Goal: Information Seeking & Learning: Find specific fact

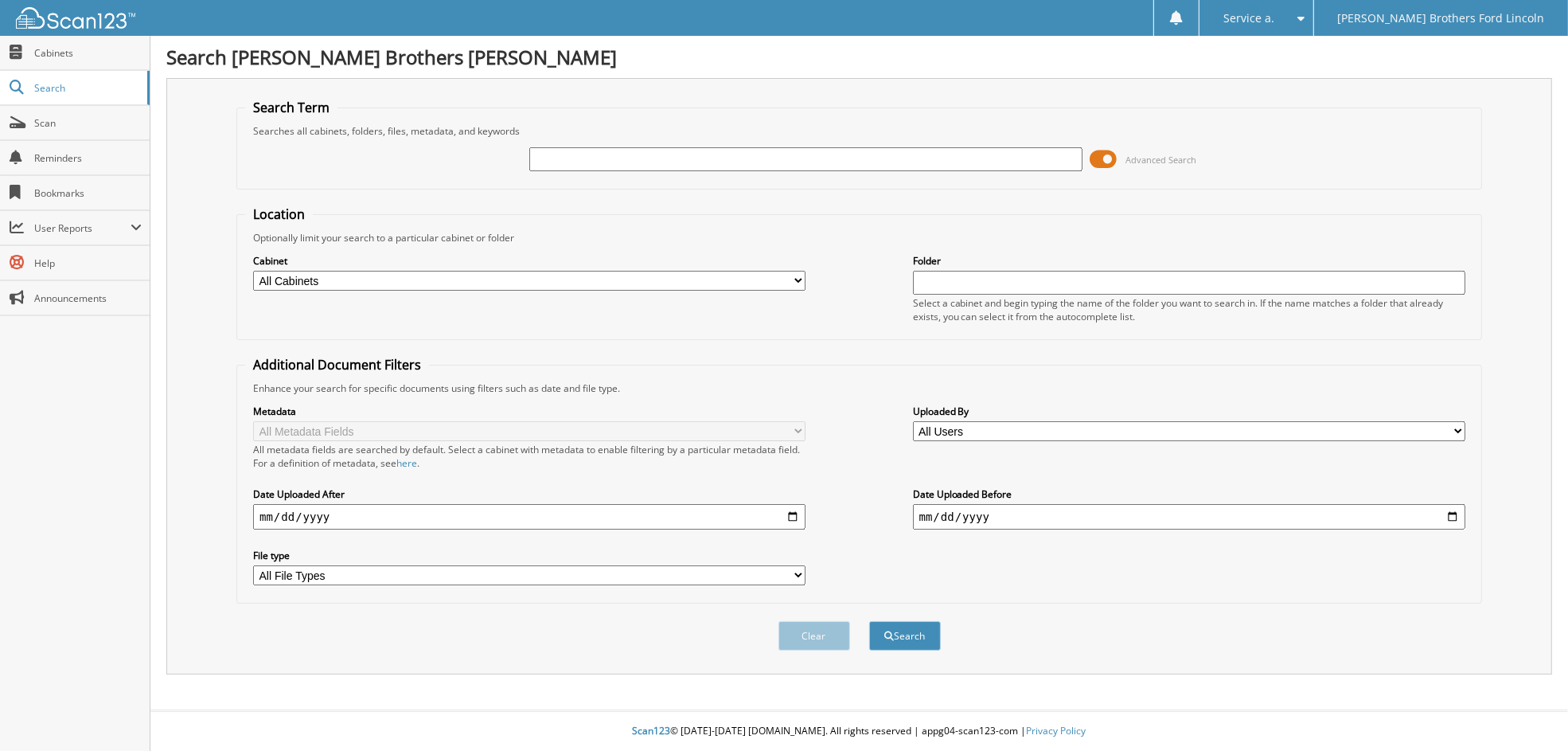
click at [939, 275] on input "text" at bounding box center [1189, 282] width 552 height 24
click at [667, 271] on select "All Cabinets AUTOMATE REPAIR ORDERS CDK SERVICE RO JBF_S PARTS INVOICES RENTAL …" at bounding box center [530, 281] width 552 height 20
click at [660, 156] on input "text" at bounding box center [805, 158] width 552 height 24
type input "2560524"
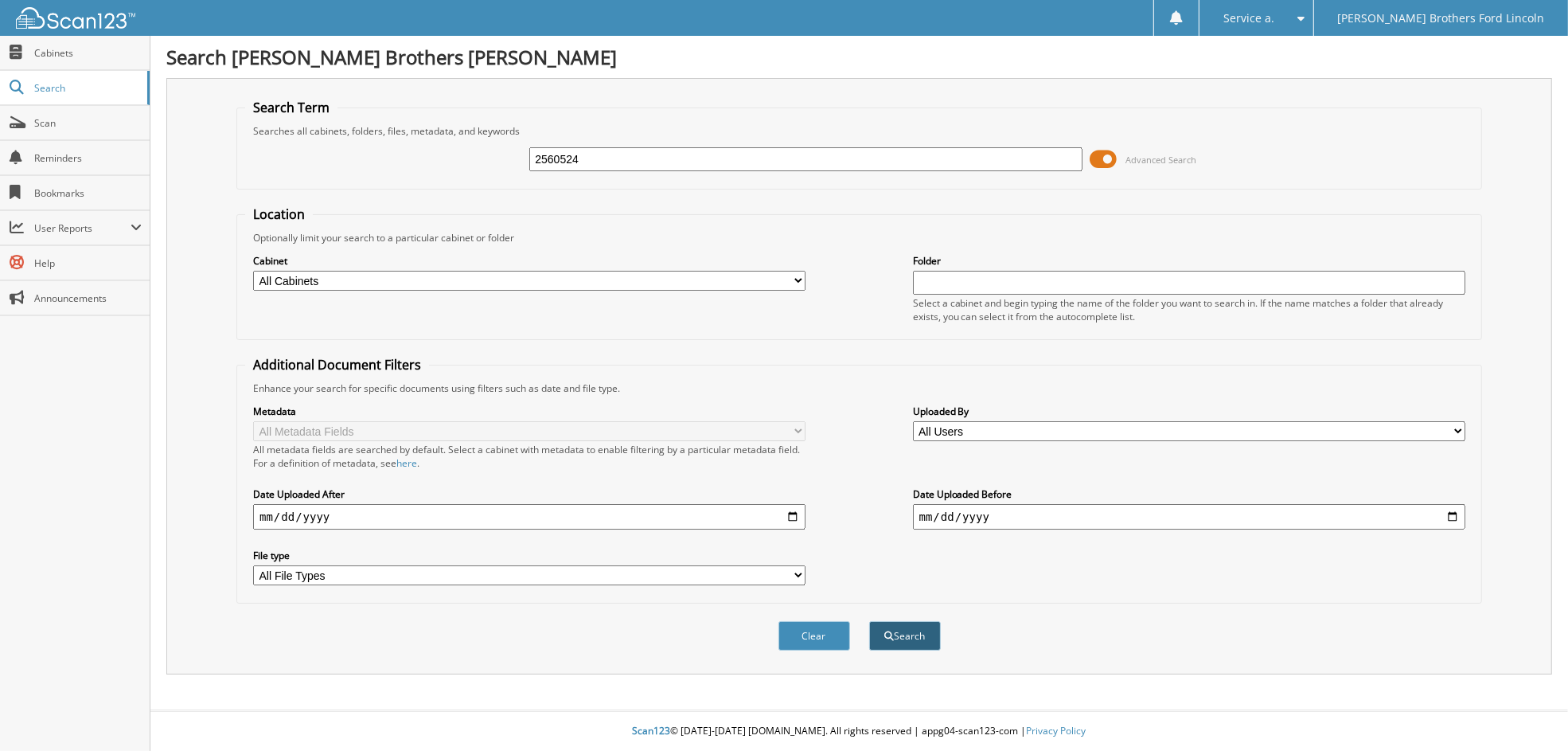
click at [921, 629] on button "Search" at bounding box center [905, 636] width 72 height 30
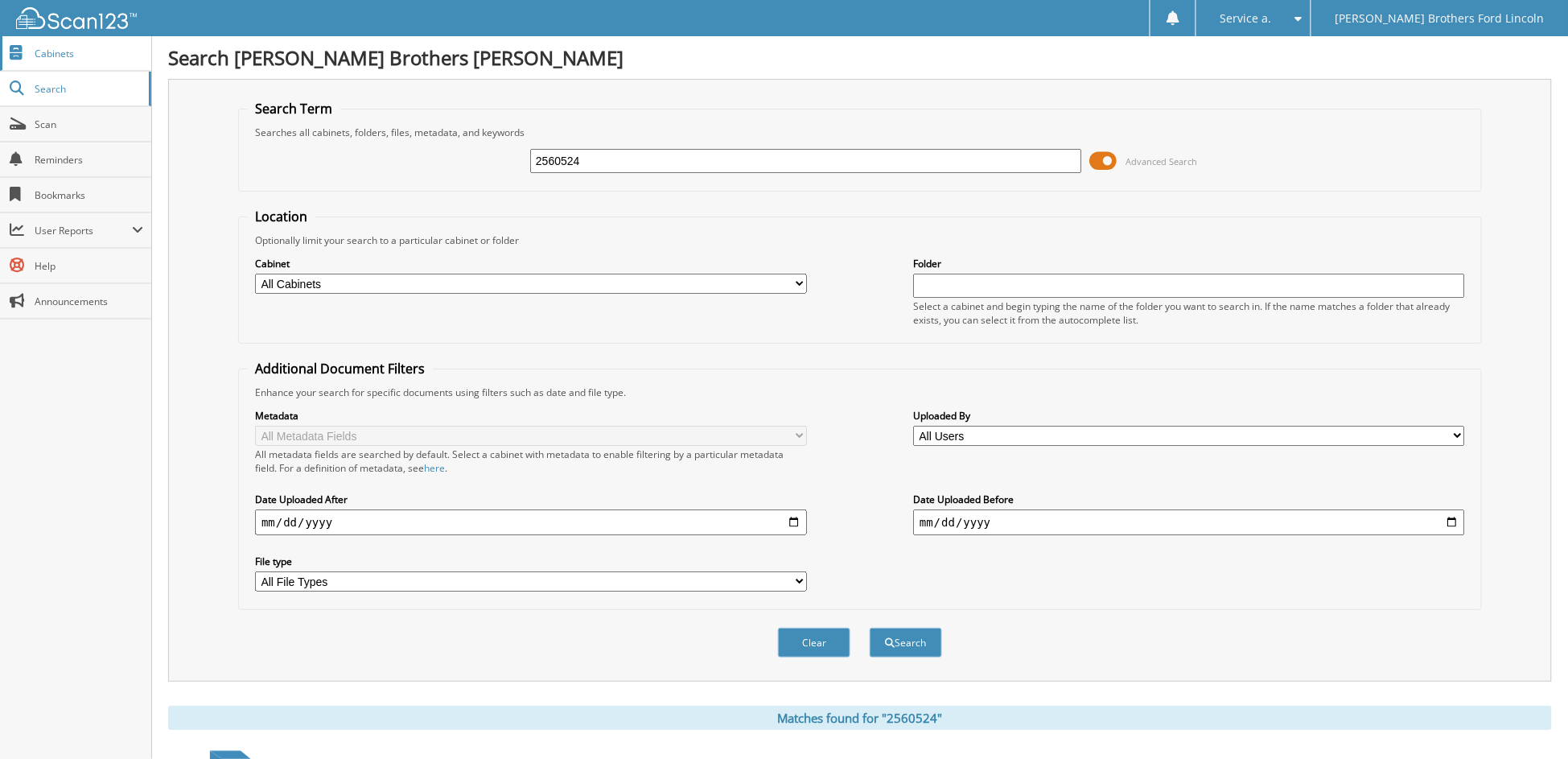
click at [82, 58] on span "Cabinets" at bounding box center [88, 53] width 109 height 13
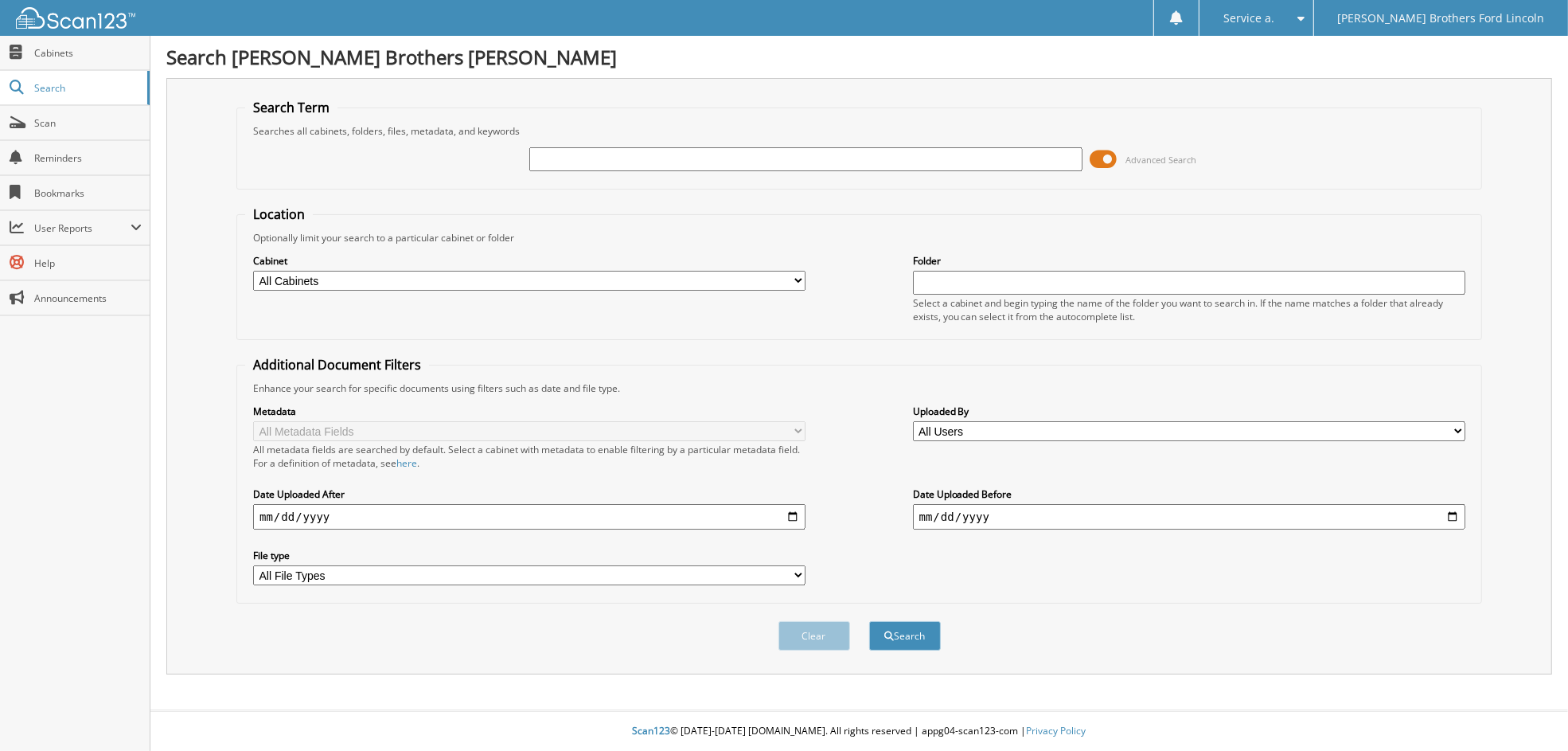
click at [992, 283] on input "text" at bounding box center [1189, 282] width 552 height 24
type input "1"
drag, startPoint x: 895, startPoint y: 622, endPoint x: 951, endPoint y: 104, distance: 521.0
click at [895, 621] on button "Search" at bounding box center [905, 636] width 72 height 30
click at [945, 424] on select "All Users [PERSON_NAME] [PERSON_NAME] [PERSON_NAME] [PERSON_NAME] [PERSON_NAME]…" at bounding box center [1189, 431] width 552 height 20
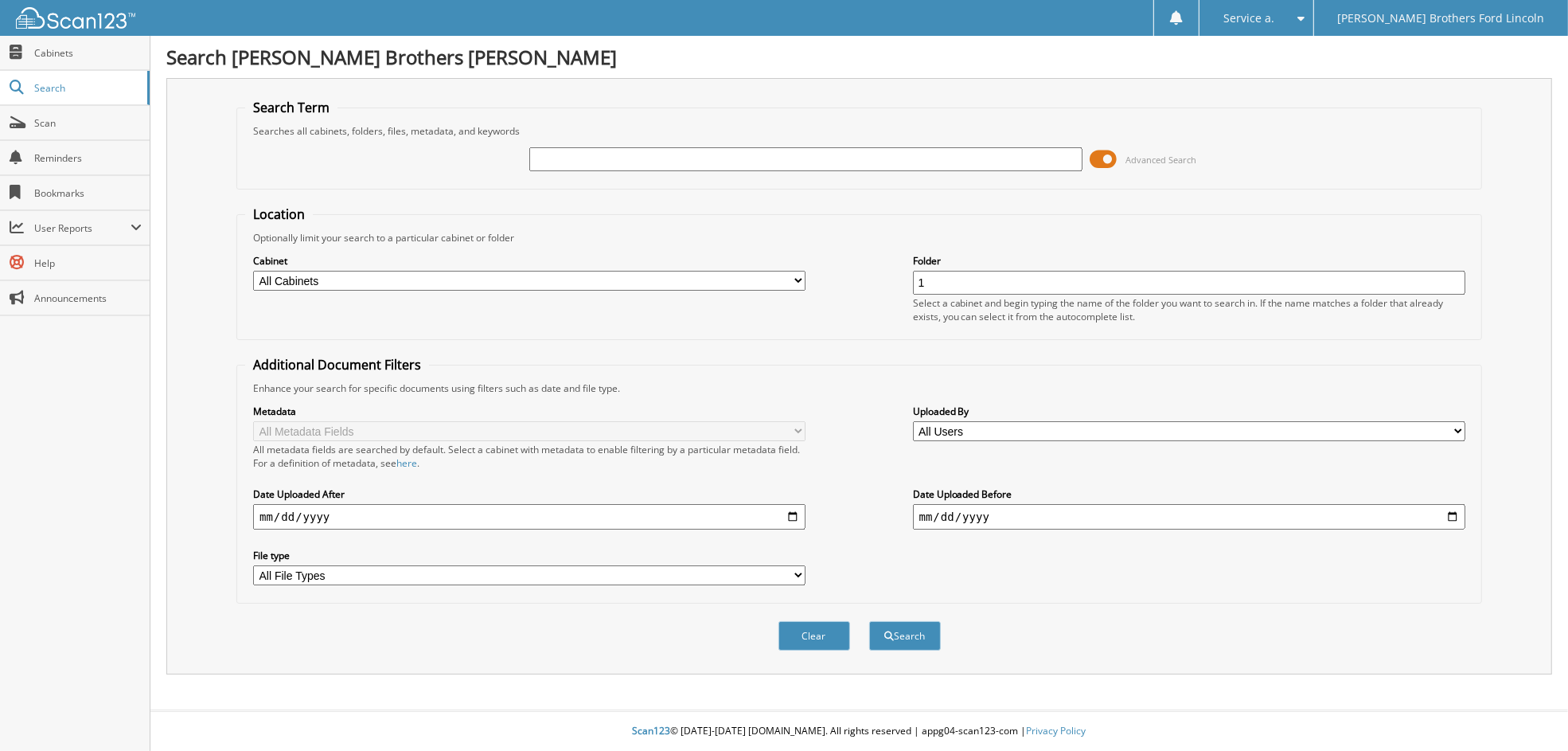
click at [874, 501] on div "Metadata All Metadata Fields All metadata fields are searched by default. Selec…" at bounding box center [858, 495] width 1228 height 200
click at [313, 277] on select "All Cabinets AUTOMATE REPAIR ORDERS CDK SERVICE RO JBF_S PARTS INVOICES RENTAL …" at bounding box center [530, 281] width 552 height 20
select select "13925"
click at [253, 271] on select "All Cabinets AUTOMATE REPAIR ORDERS CDK SERVICE RO JBF_S PARTS INVOICES RENTAL …" at bounding box center [530, 281] width 552 height 20
click at [405, 507] on input "date" at bounding box center [530, 516] width 552 height 25
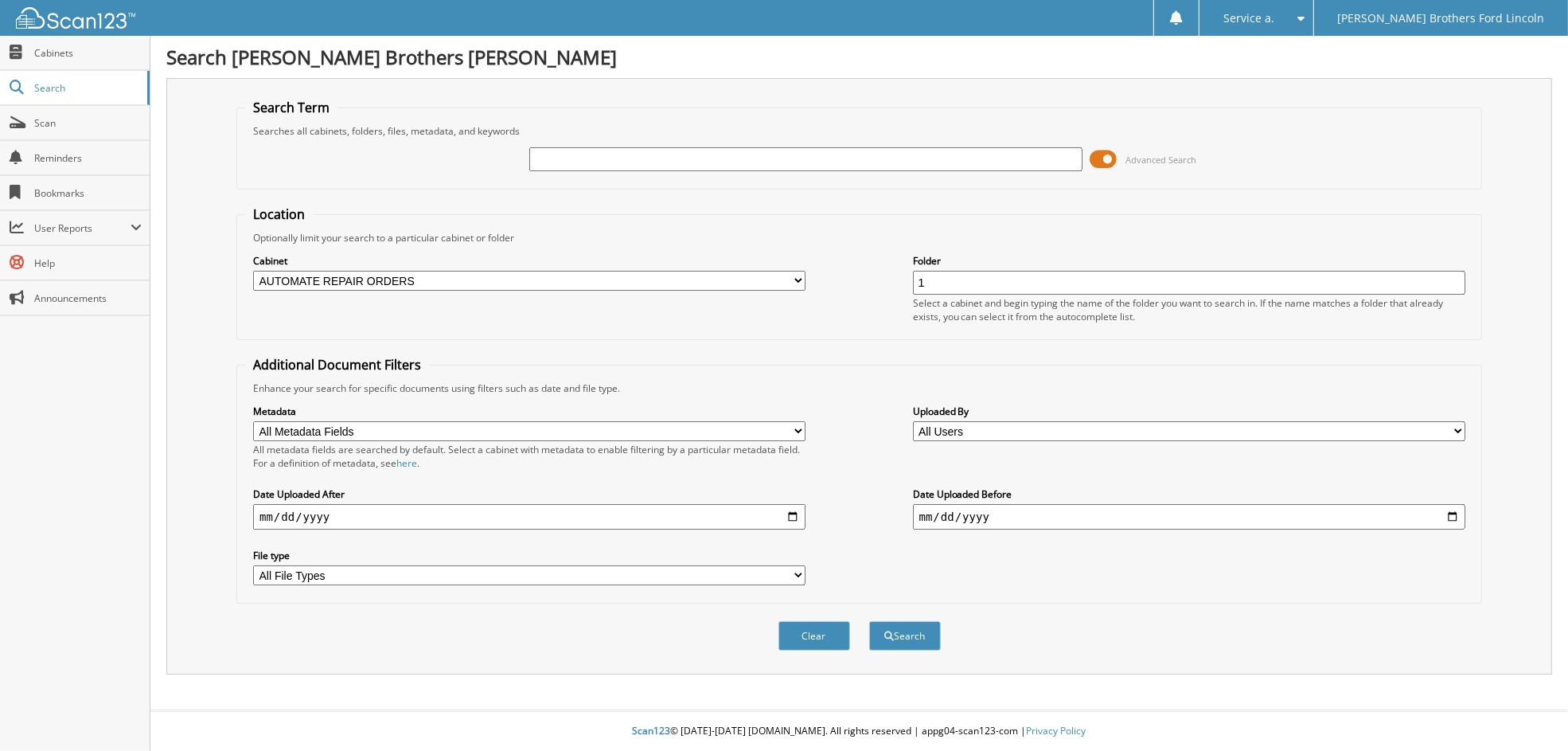
click at [788, 504] on input "date" at bounding box center [530, 516] width 552 height 25
type input "[DATE]"
click at [885, 629] on button "Search" at bounding box center [905, 636] width 72 height 30
click at [1041, 512] on input "date" at bounding box center [1189, 516] width 552 height 25
click at [1200, 409] on label "Uploaded By" at bounding box center [1189, 411] width 552 height 13
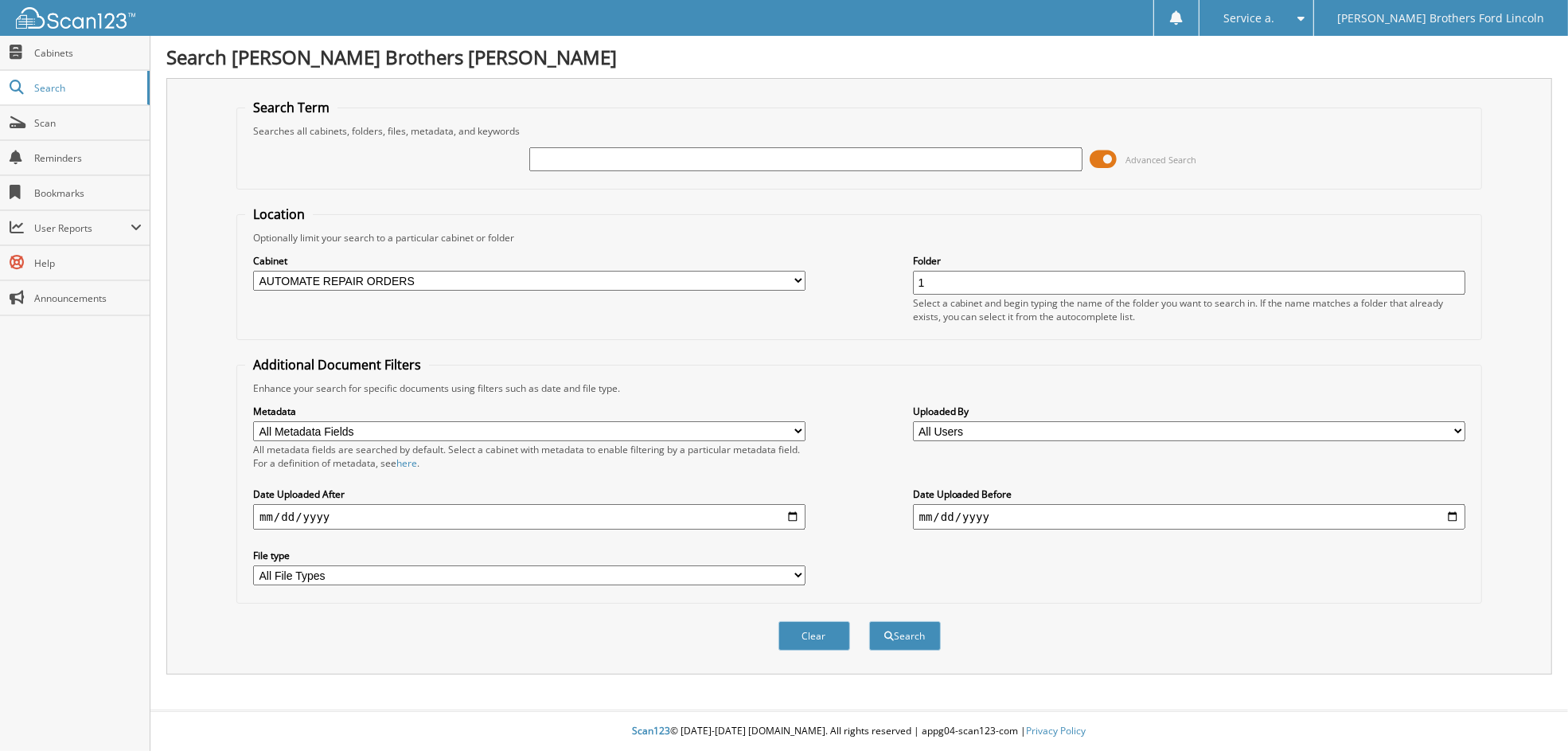
click at [1195, 421] on select "All Users [PERSON_NAME] [PERSON_NAME] [PERSON_NAME] [PERSON_NAME] [PERSON_NAME]…" at bounding box center [1189, 431] width 552 height 20
select select "16479"
click at [912, 421] on select "All Users [PERSON_NAME] [PERSON_NAME] [PERSON_NAME] [PERSON_NAME] [PERSON_NAME]…" at bounding box center [1189, 431] width 552 height 20
click at [999, 504] on input "date" at bounding box center [1189, 516] width 552 height 25
click at [1449, 510] on input "date" at bounding box center [1189, 516] width 552 height 25
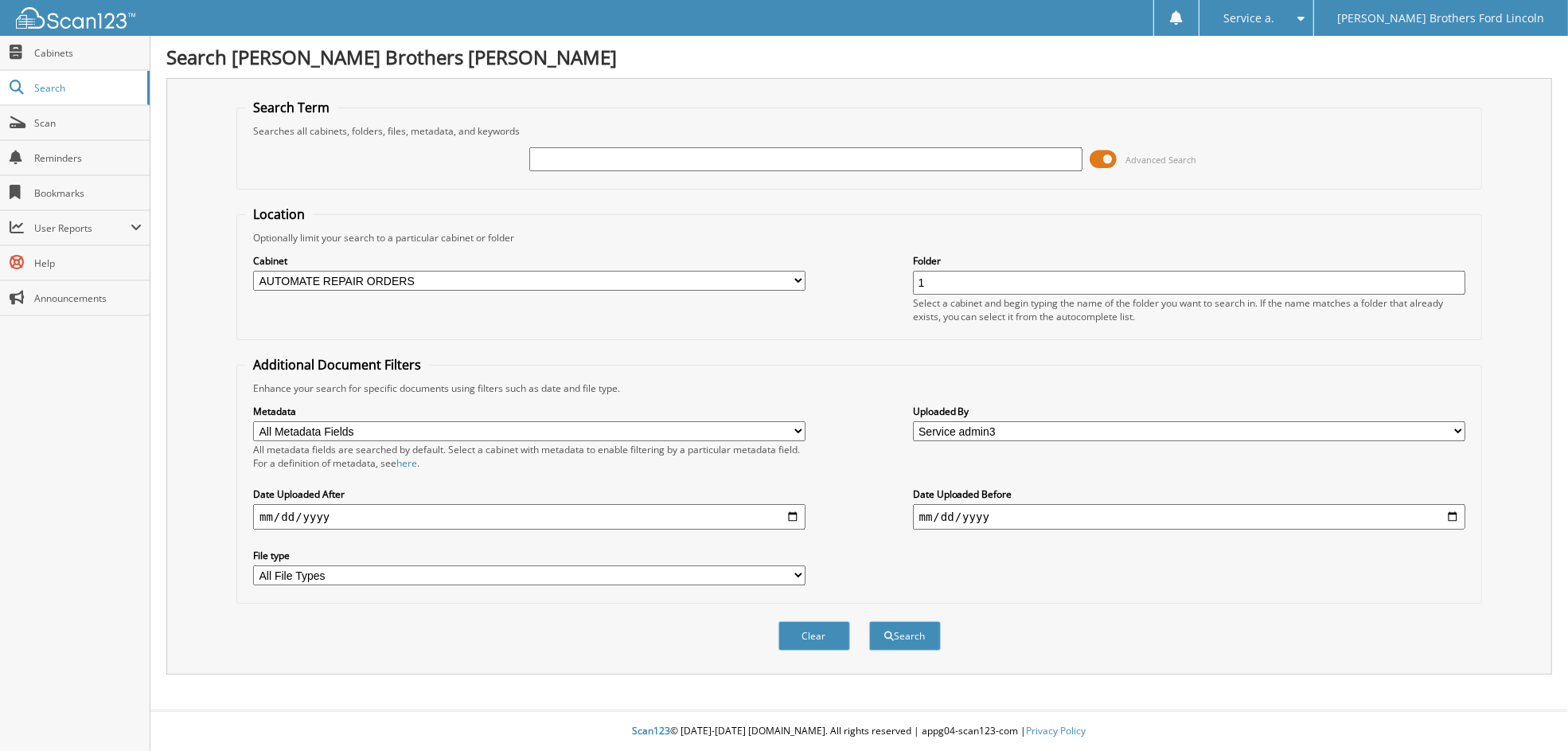
type input "[DATE]"
click at [910, 621] on button "Search" at bounding box center [905, 636] width 72 height 30
click at [475, 421] on select "All Metadata Fields RO Date Work Phone Home Phone Stock No VIN Owner Plate No" at bounding box center [530, 431] width 552 height 20
click at [444, 405] on label "Metadata" at bounding box center [530, 411] width 552 height 13
click at [547, 155] on input "text" at bounding box center [805, 158] width 552 height 24
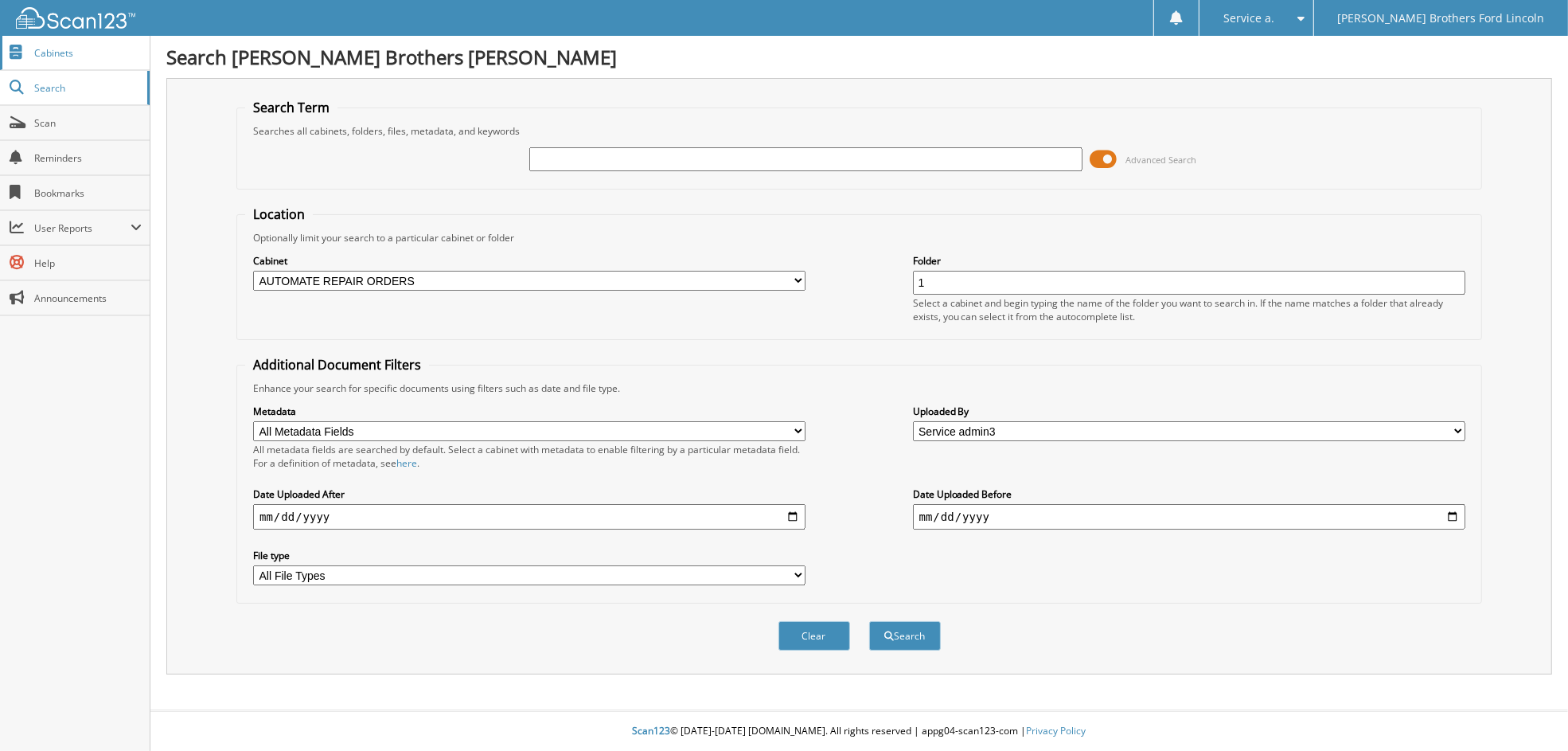
click at [47, 52] on span "Cabinets" at bounding box center [87, 52] width 108 height 13
